Goal: Transaction & Acquisition: Download file/media

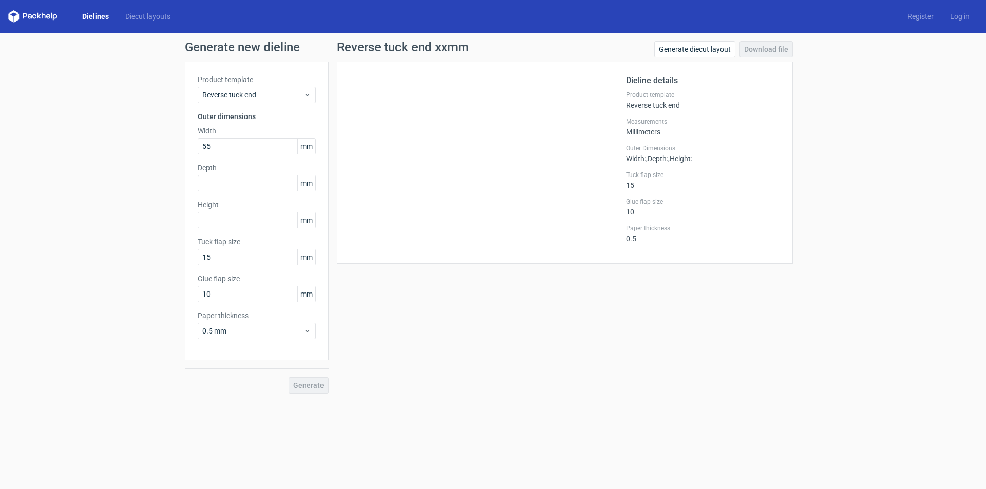
type input "55"
type input "140"
click at [289, 377] on button "Generate" at bounding box center [309, 385] width 40 height 16
click at [785, 51] on link "Download file" at bounding box center [765, 49] width 53 height 16
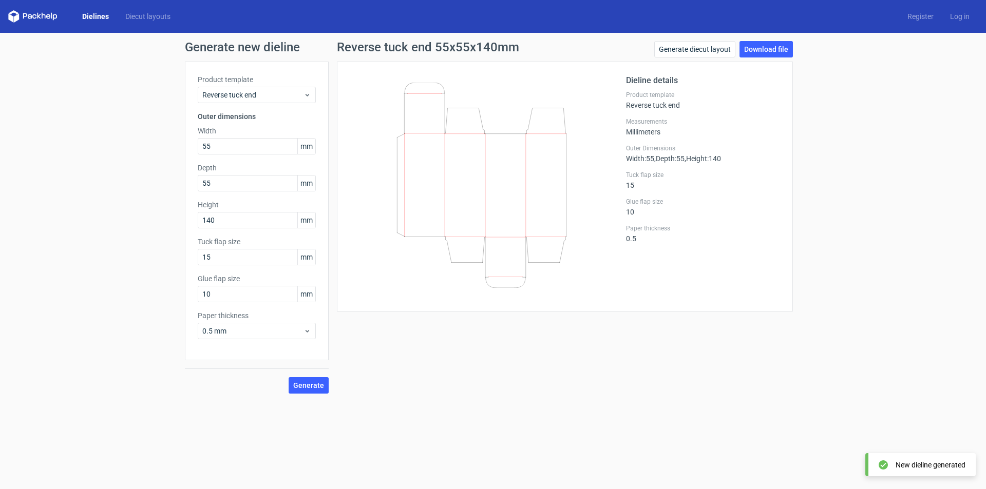
drag, startPoint x: 867, startPoint y: 238, endPoint x: 935, endPoint y: 108, distance: 146.3
click at [869, 238] on div "Generate new dieline Product template Reverse tuck end Outer dimensions Width 5…" at bounding box center [493, 217] width 986 height 369
drag, startPoint x: 223, startPoint y: 148, endPoint x: 145, endPoint y: 151, distance: 78.6
click at [145, 151] on div "Generate new dieline Product template Reverse tuck end Outer dimensions Width 5…" at bounding box center [493, 217] width 986 height 369
type input "45"
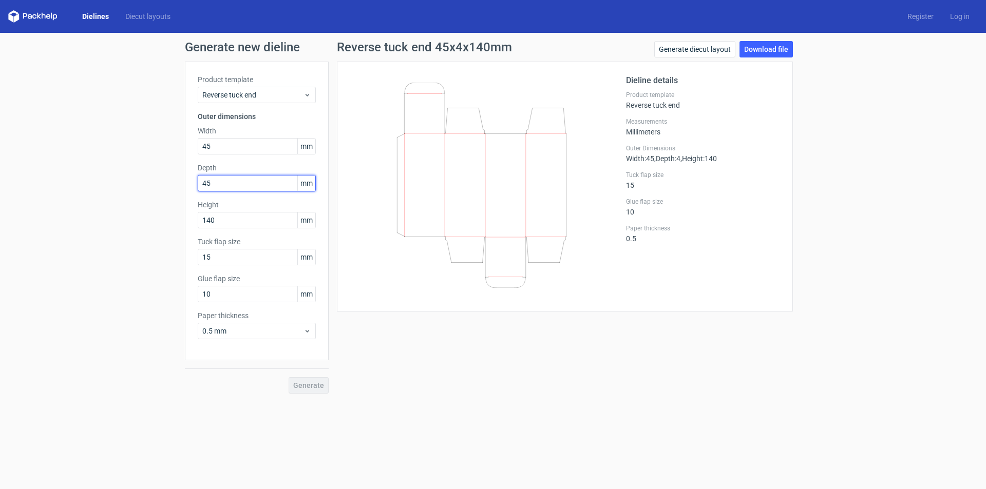
type input "45"
type input "120"
click at [289, 377] on button "Generate" at bounding box center [309, 385] width 40 height 16
click at [761, 55] on link "Download file" at bounding box center [765, 49] width 53 height 16
